Goal: Task Accomplishment & Management: Complete application form

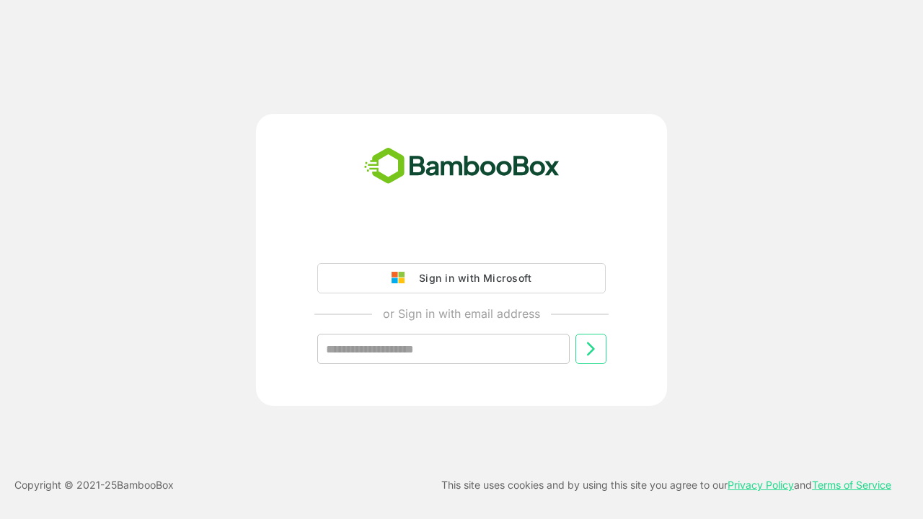
type input "**********"
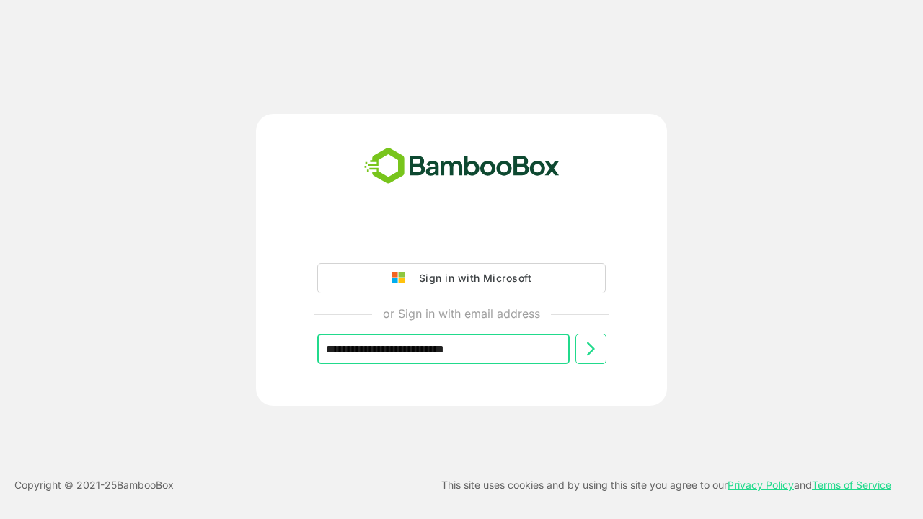
click at [590, 349] on icon at bounding box center [590, 348] width 17 height 17
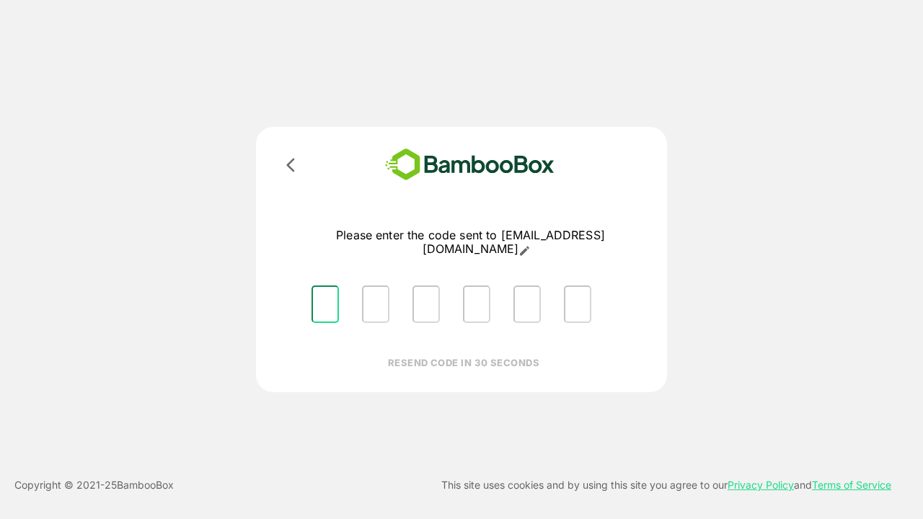
type input "*"
